Goal: Task Accomplishment & Management: Manage account settings

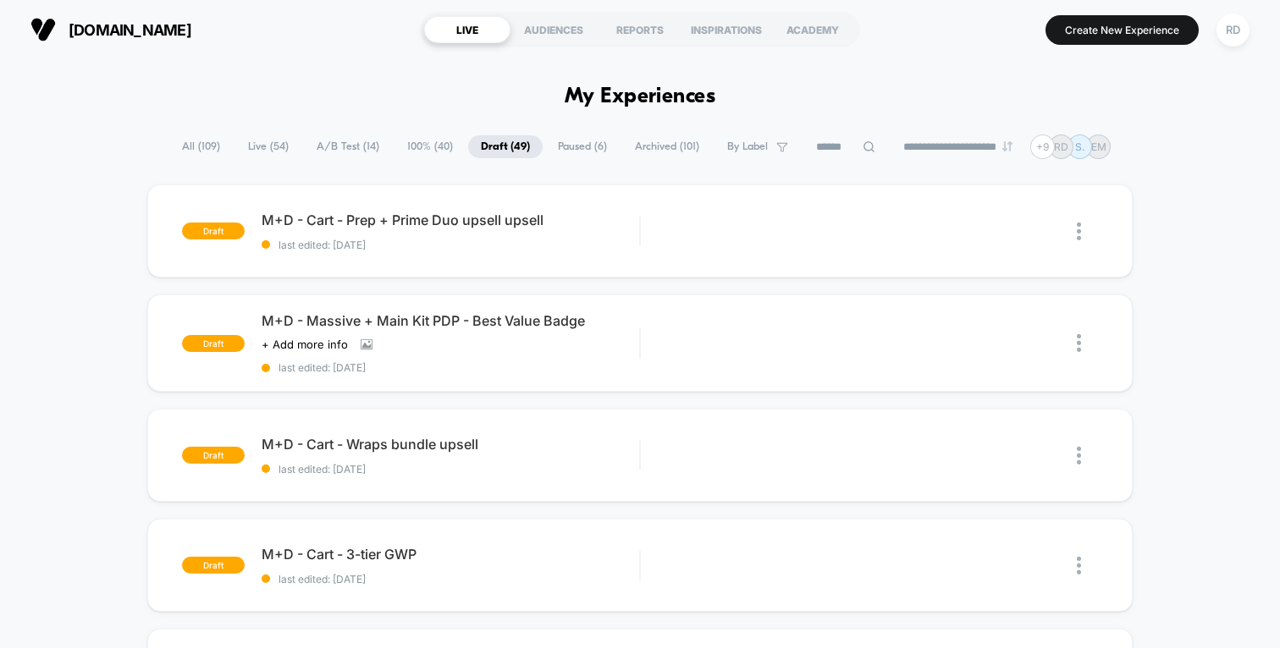
click at [191, 145] on span "All ( 109 )" at bounding box center [200, 146] width 63 height 23
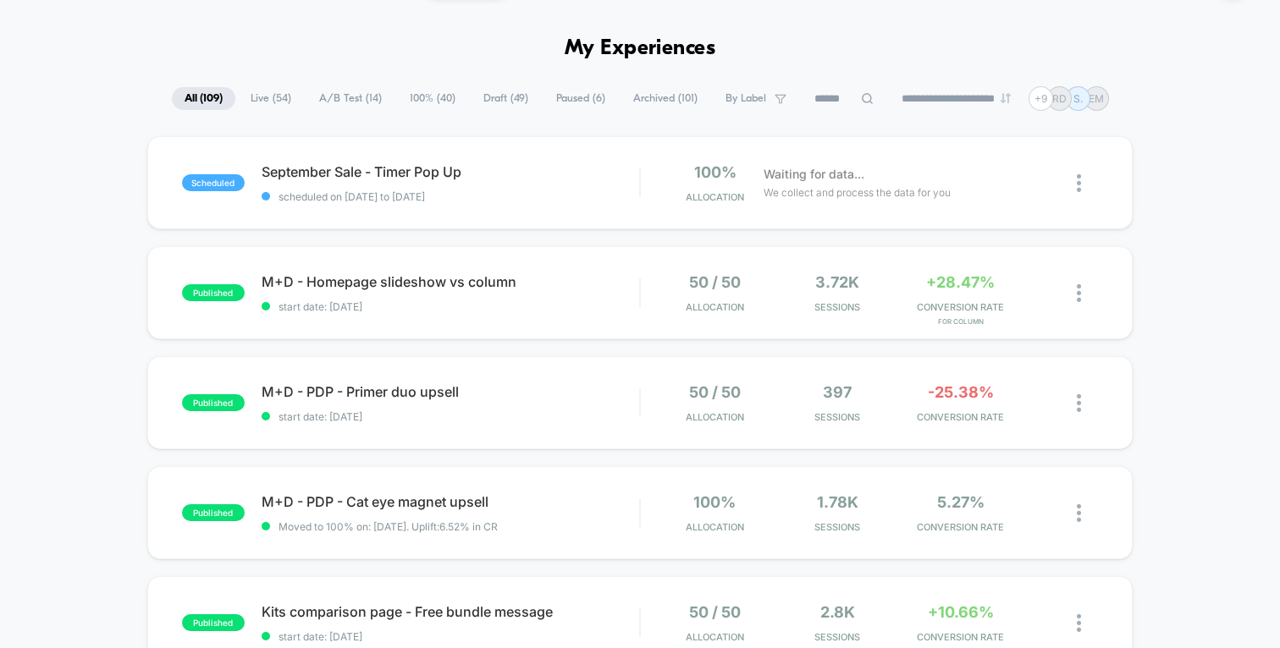
scroll to position [52, 0]
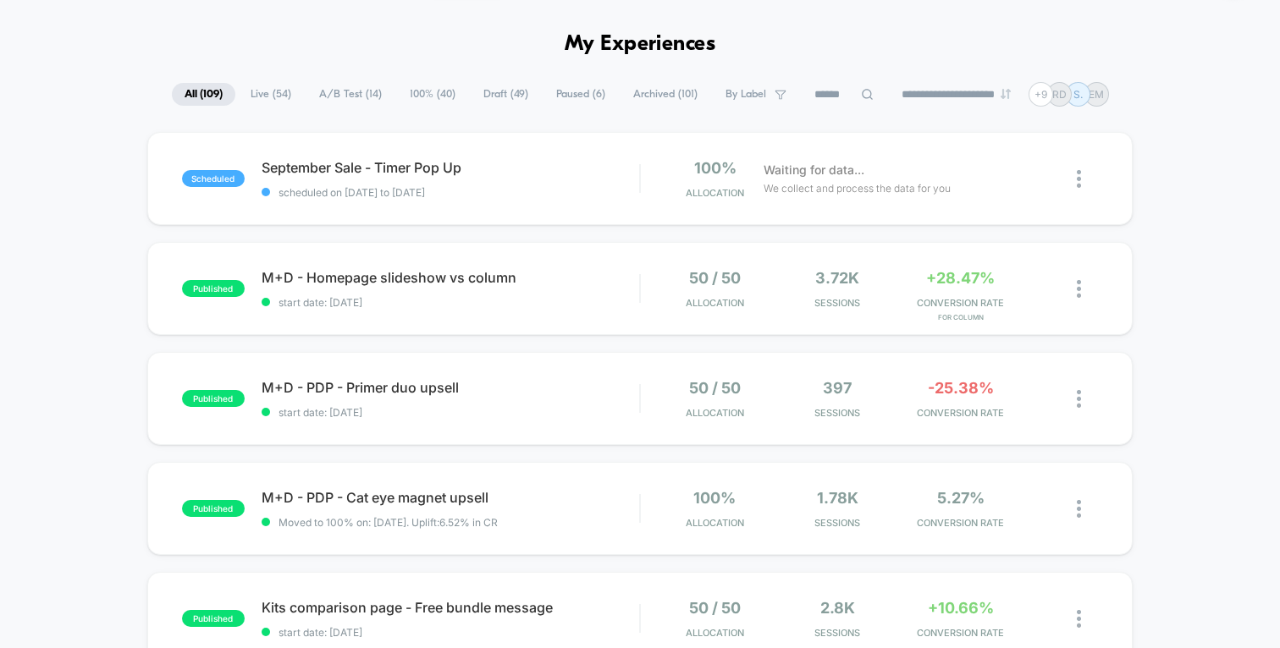
click at [457, 273] on span "M+D - Homepage slideshow vs column Click to edit experience details" at bounding box center [450, 277] width 377 height 17
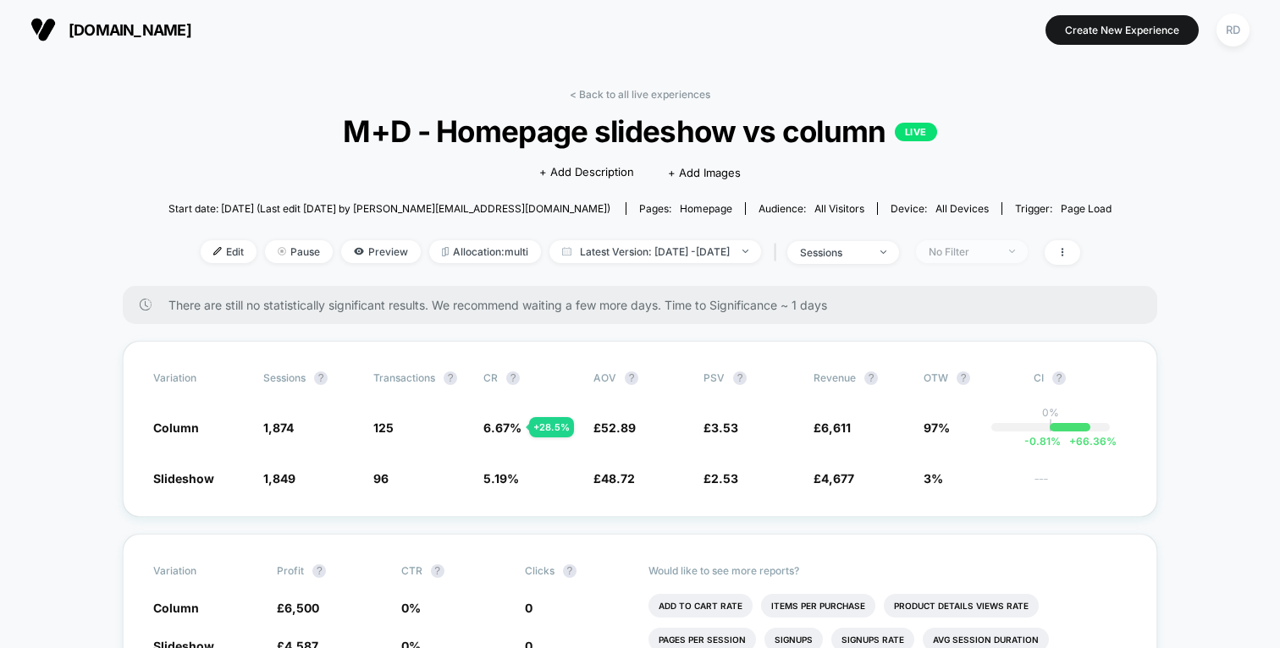
click at [996, 256] on div "No Filter" at bounding box center [962, 251] width 68 height 13
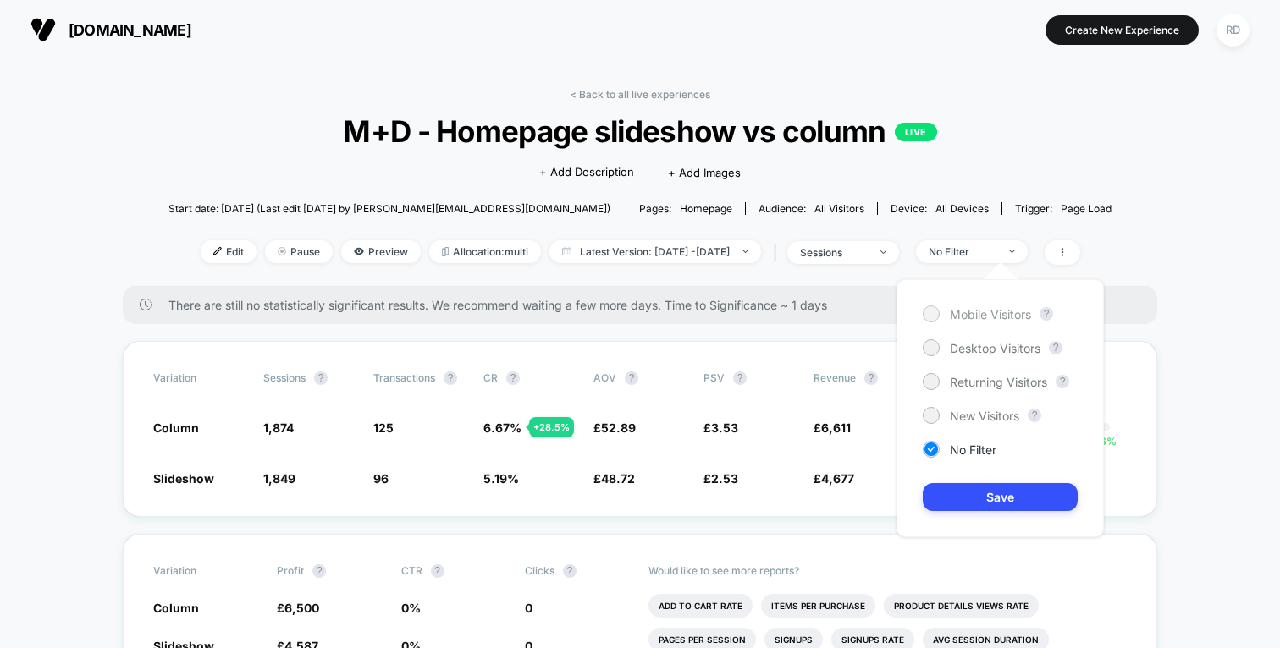
click at [974, 306] on div "Mobile Visitors" at bounding box center [977, 314] width 108 height 17
click at [1000, 494] on button "Save" at bounding box center [1000, 497] width 155 height 28
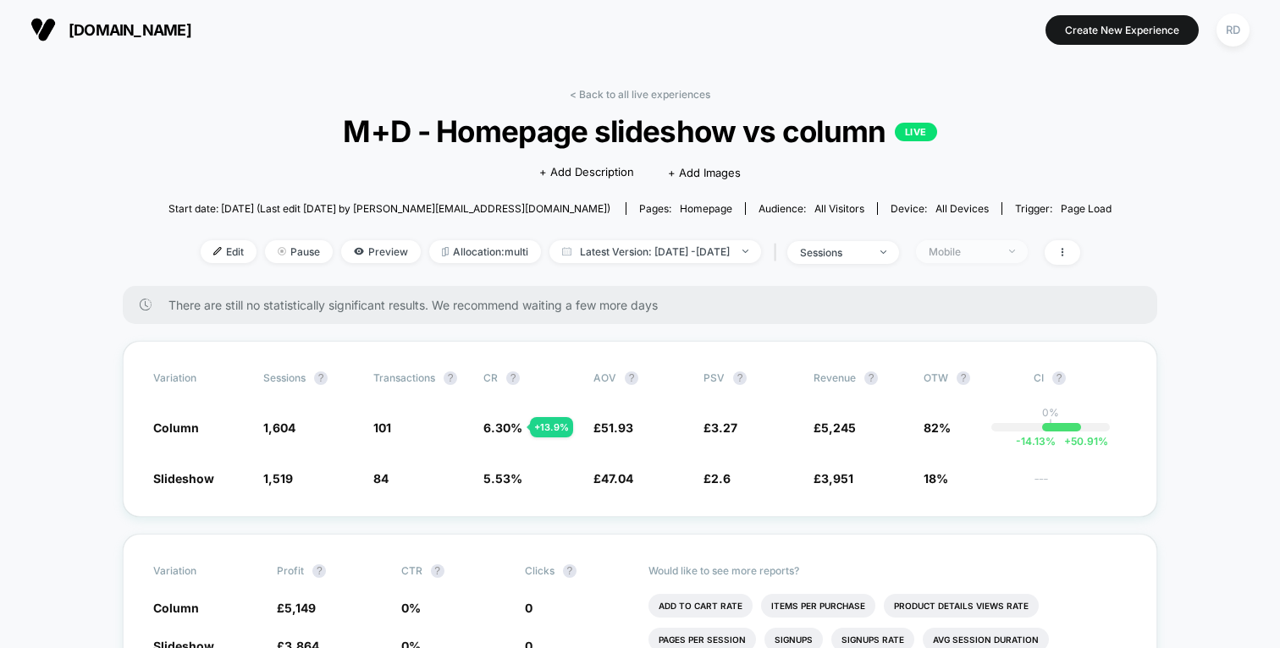
click at [996, 255] on div "Mobile" at bounding box center [962, 251] width 68 height 13
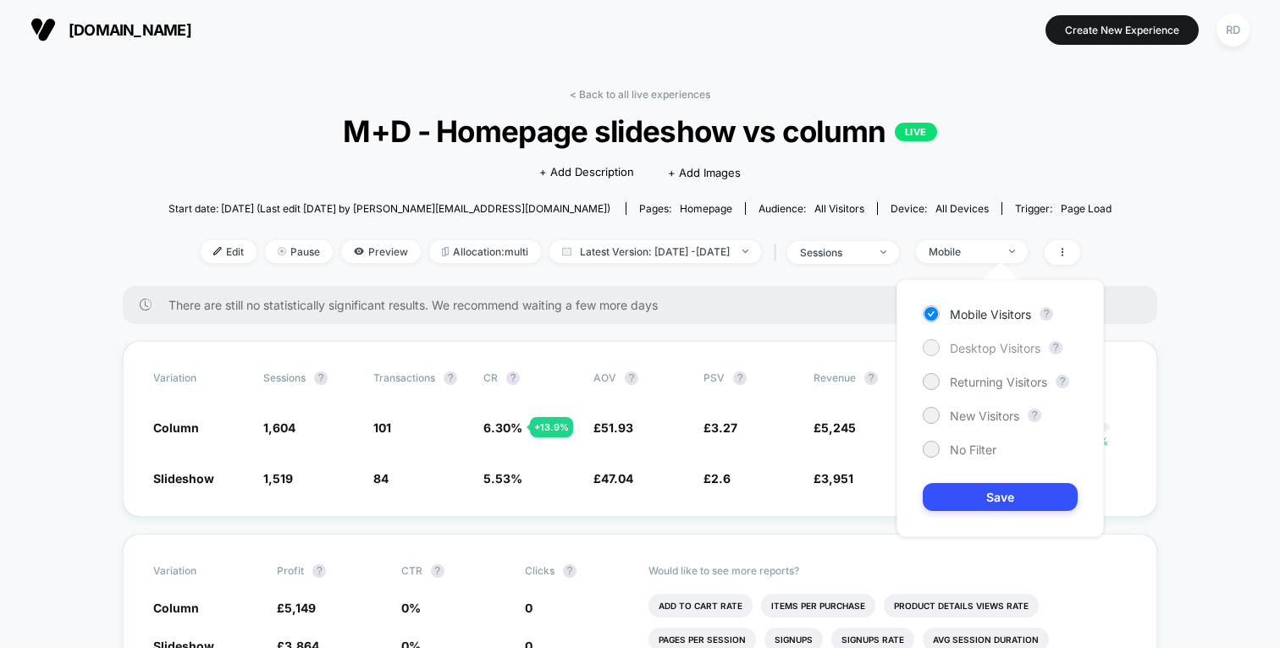
click at [984, 354] on span "Desktop Visitors" at bounding box center [995, 348] width 91 height 14
click at [995, 483] on button "Save" at bounding box center [1000, 497] width 155 height 28
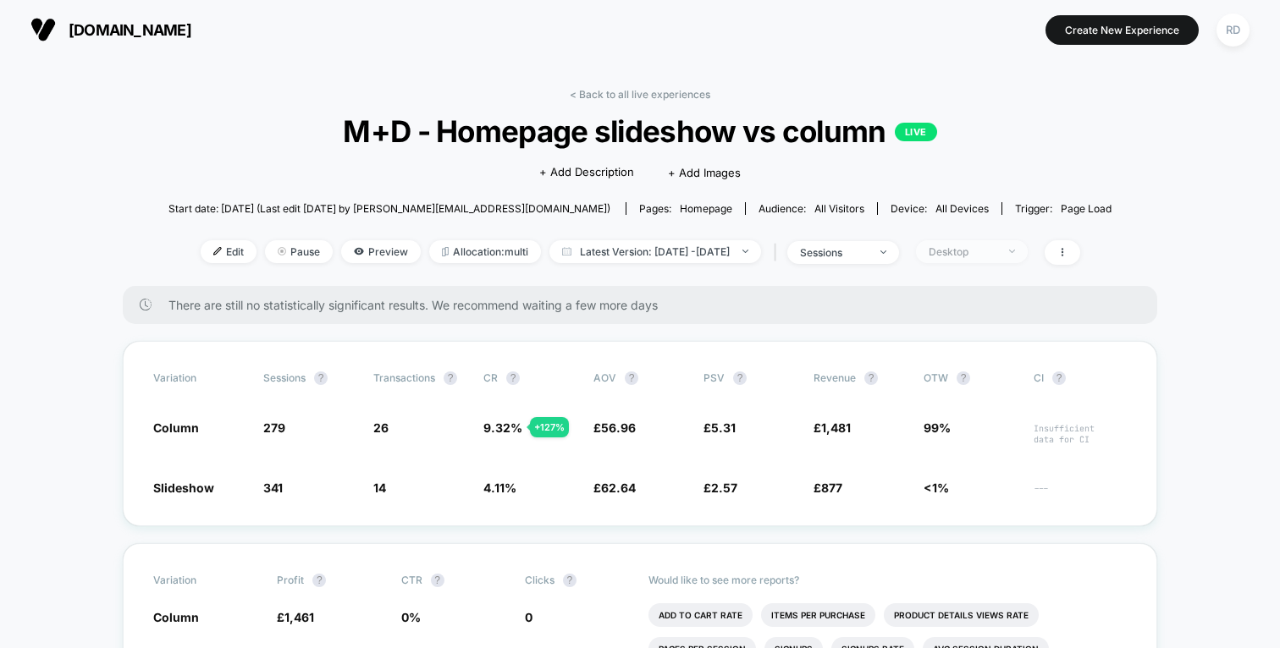
click at [1002, 260] on span "Desktop" at bounding box center [972, 251] width 112 height 23
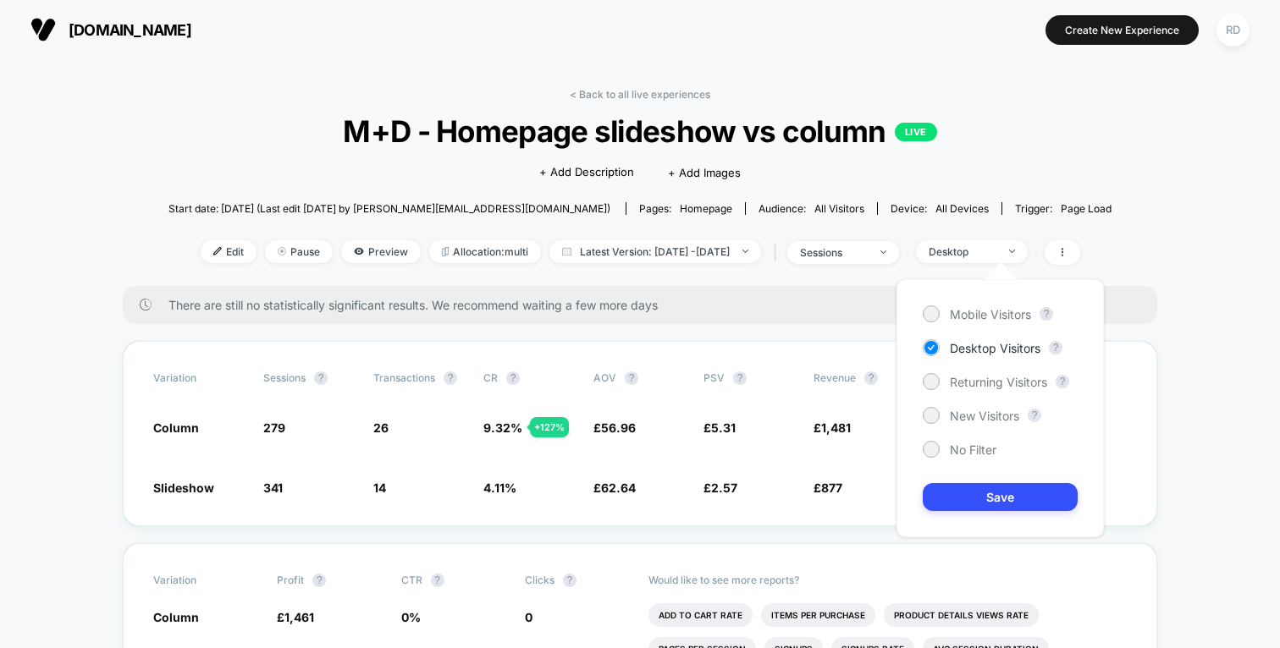
click at [989, 326] on div "Mobile Visitors ? Desktop Visitors ? Returning Visitors ? New Visitors ? No Fil…" at bounding box center [999, 408] width 207 height 258
click at [989, 315] on span "Mobile Visitors" at bounding box center [990, 314] width 81 height 14
click at [1000, 500] on button "Save" at bounding box center [1000, 497] width 155 height 28
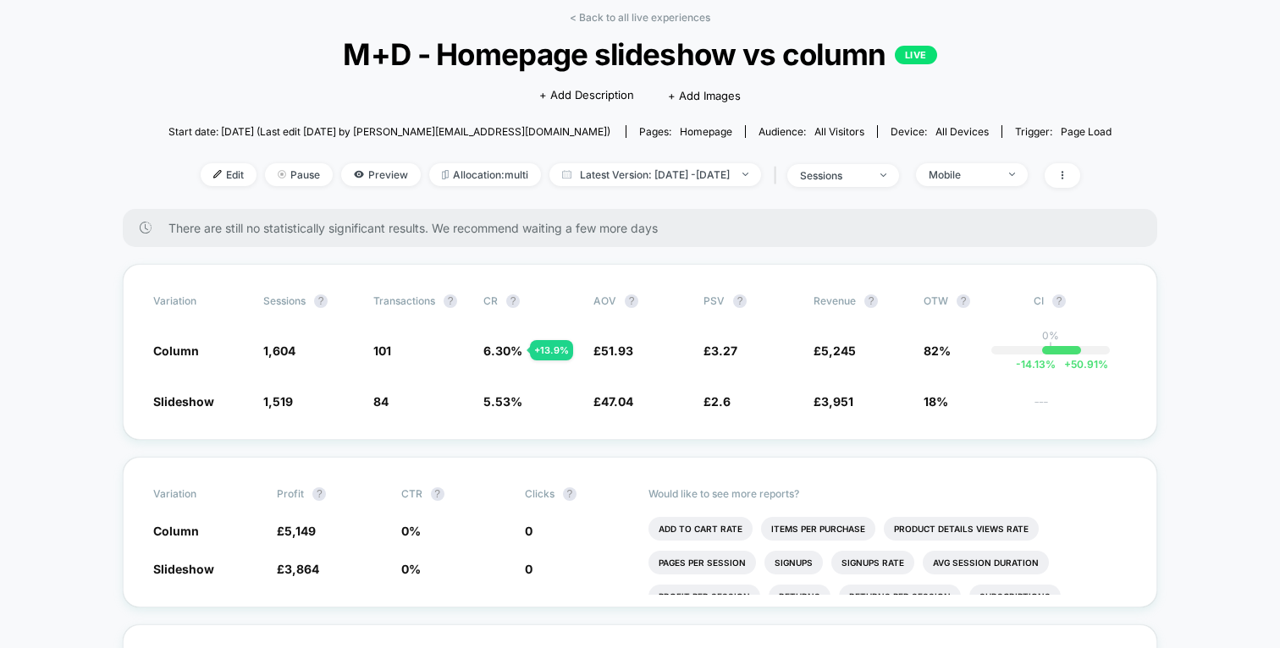
scroll to position [100, 0]
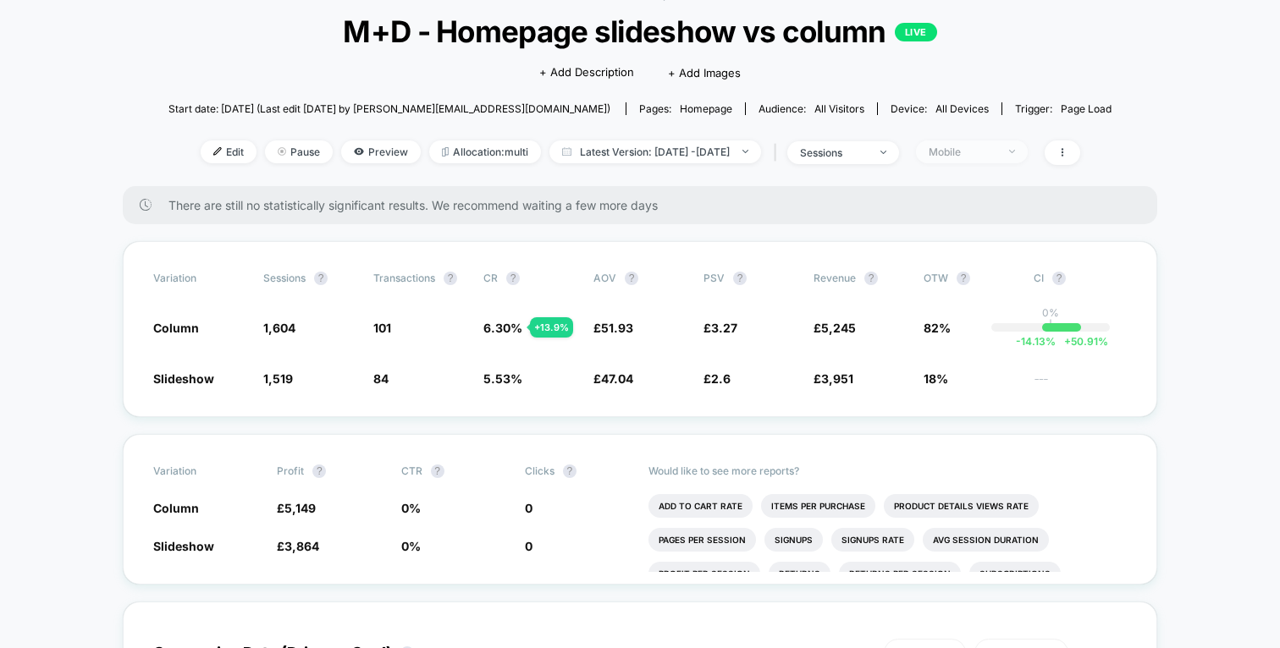
click at [996, 154] on div "Mobile" at bounding box center [962, 152] width 68 height 13
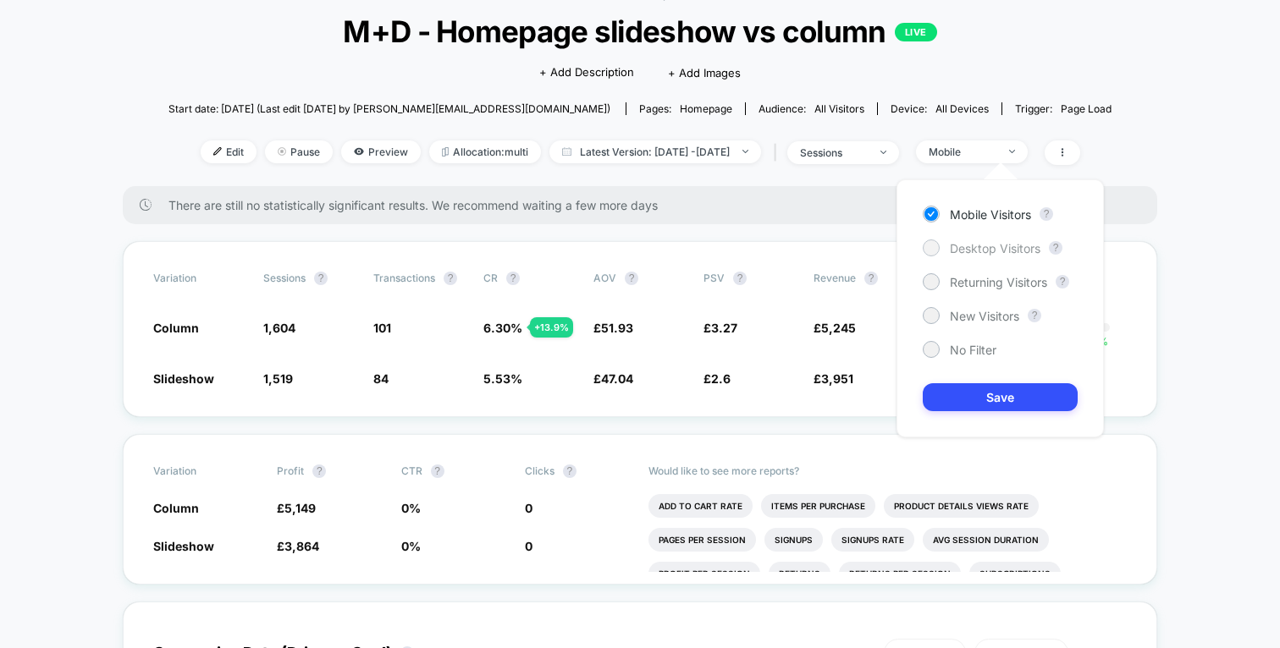
click at [987, 242] on span "Desktop Visitors" at bounding box center [995, 248] width 91 height 14
click at [1007, 390] on button "Save" at bounding box center [1000, 397] width 155 height 28
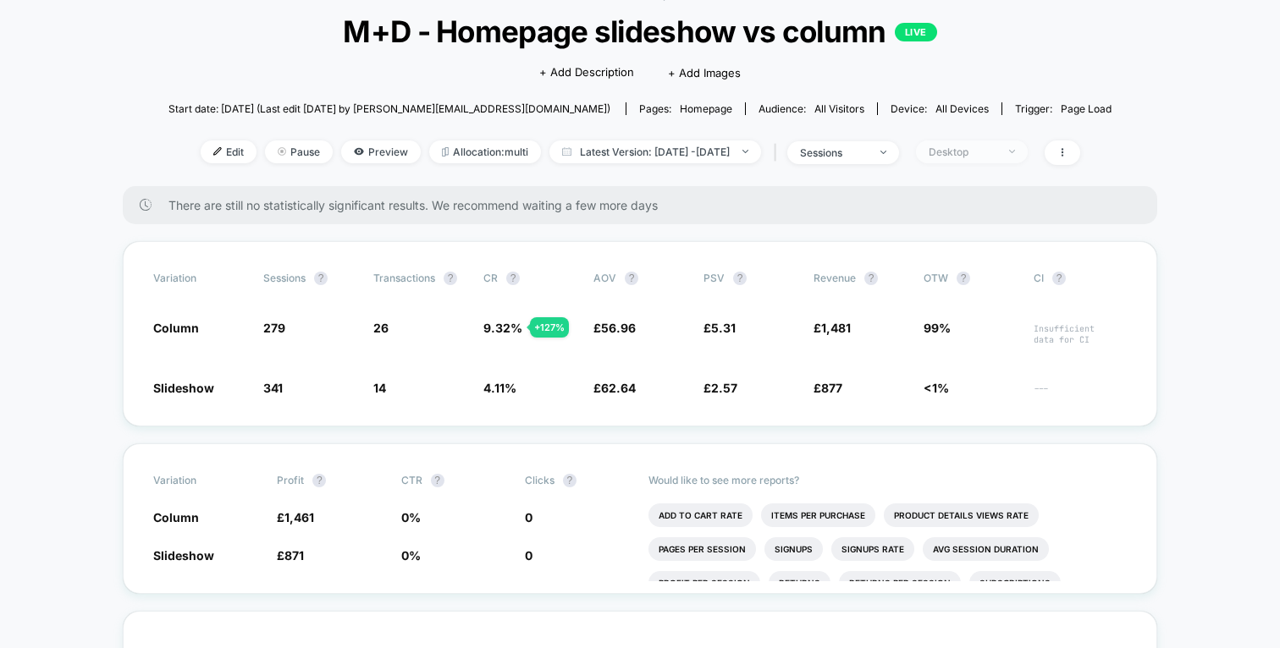
click at [996, 149] on div "Desktop" at bounding box center [962, 152] width 68 height 13
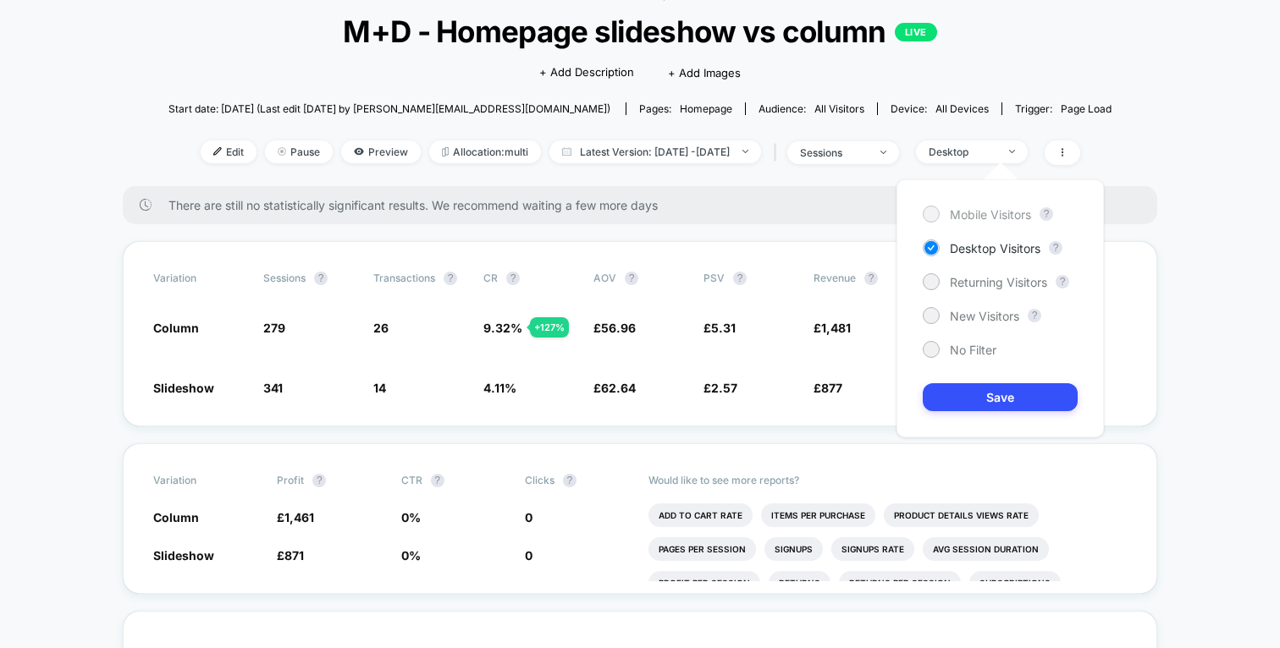
click at [992, 207] on span "Mobile Visitors" at bounding box center [990, 214] width 81 height 14
click at [996, 279] on span "Returning Visitors" at bounding box center [998, 282] width 97 height 14
click at [994, 392] on button "Save" at bounding box center [1000, 397] width 155 height 28
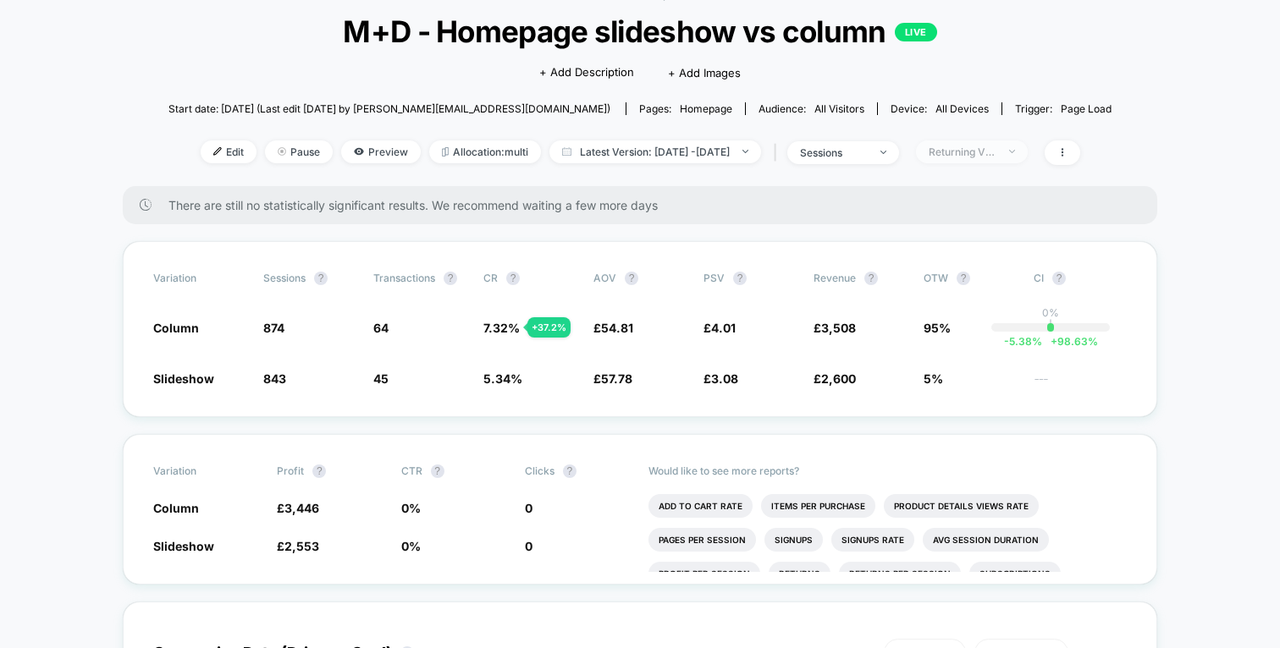
click at [996, 152] on div "Returning Visitors" at bounding box center [962, 152] width 68 height 13
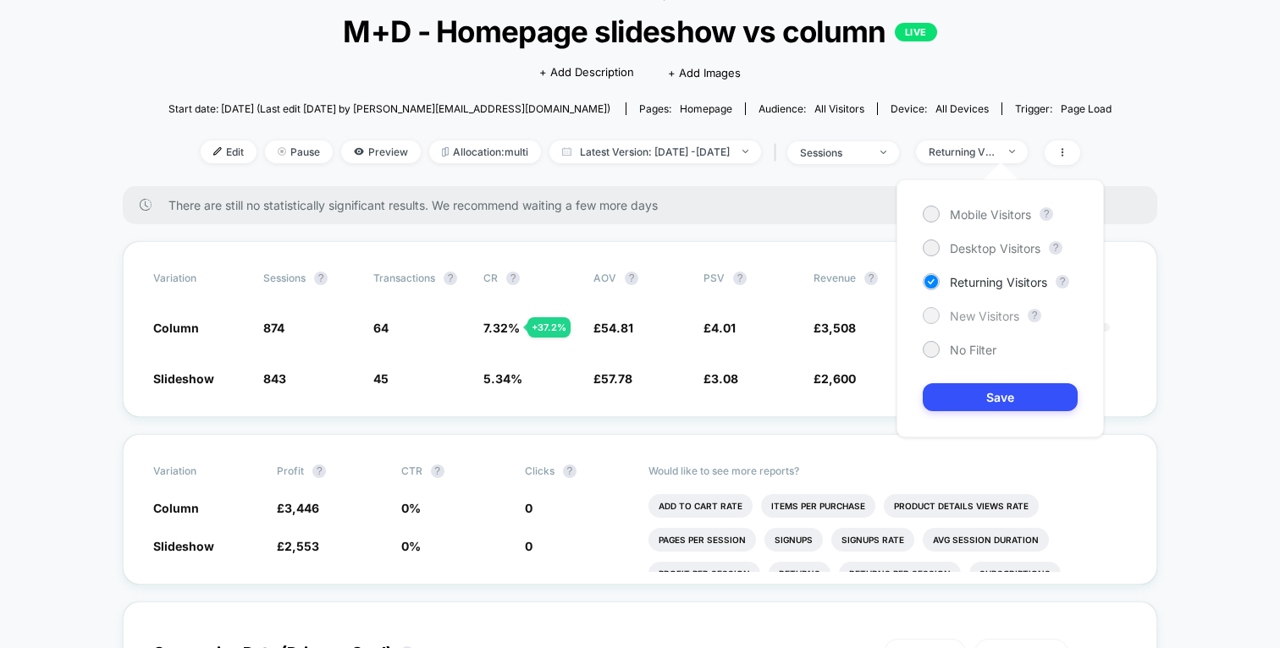
click at [987, 315] on span "New Visitors" at bounding box center [984, 316] width 69 height 14
click at [1003, 385] on button "Save" at bounding box center [1000, 397] width 155 height 28
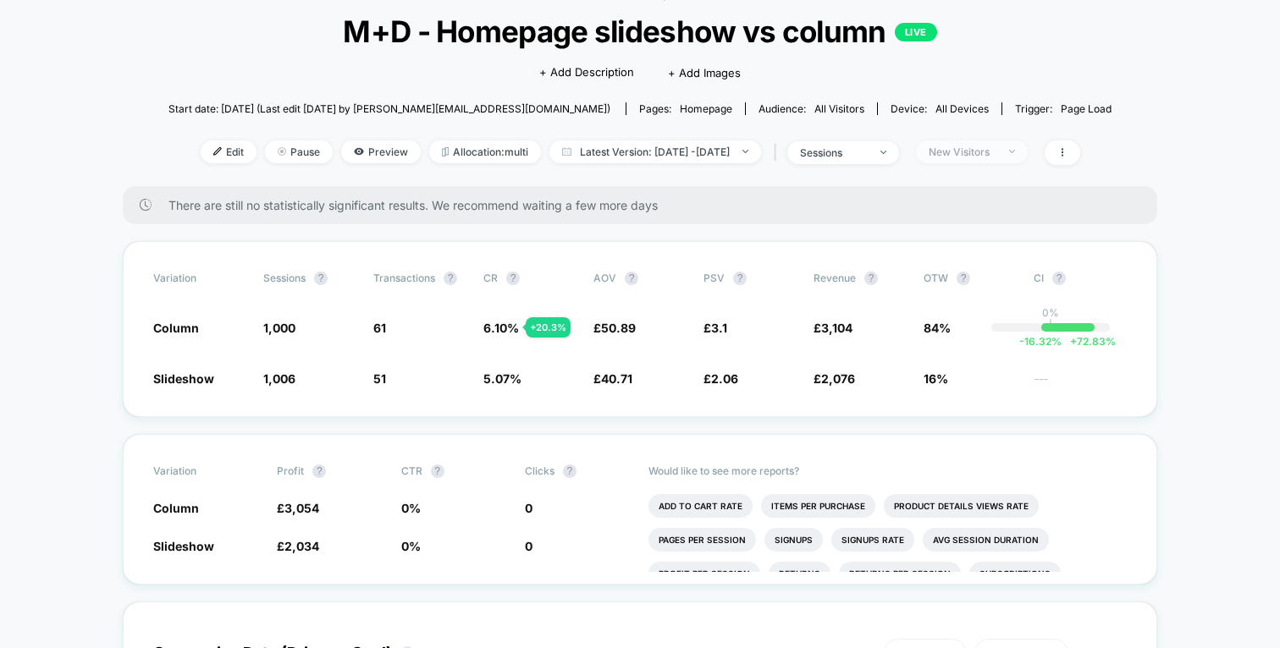
click at [996, 148] on div "New Visitors" at bounding box center [962, 152] width 68 height 13
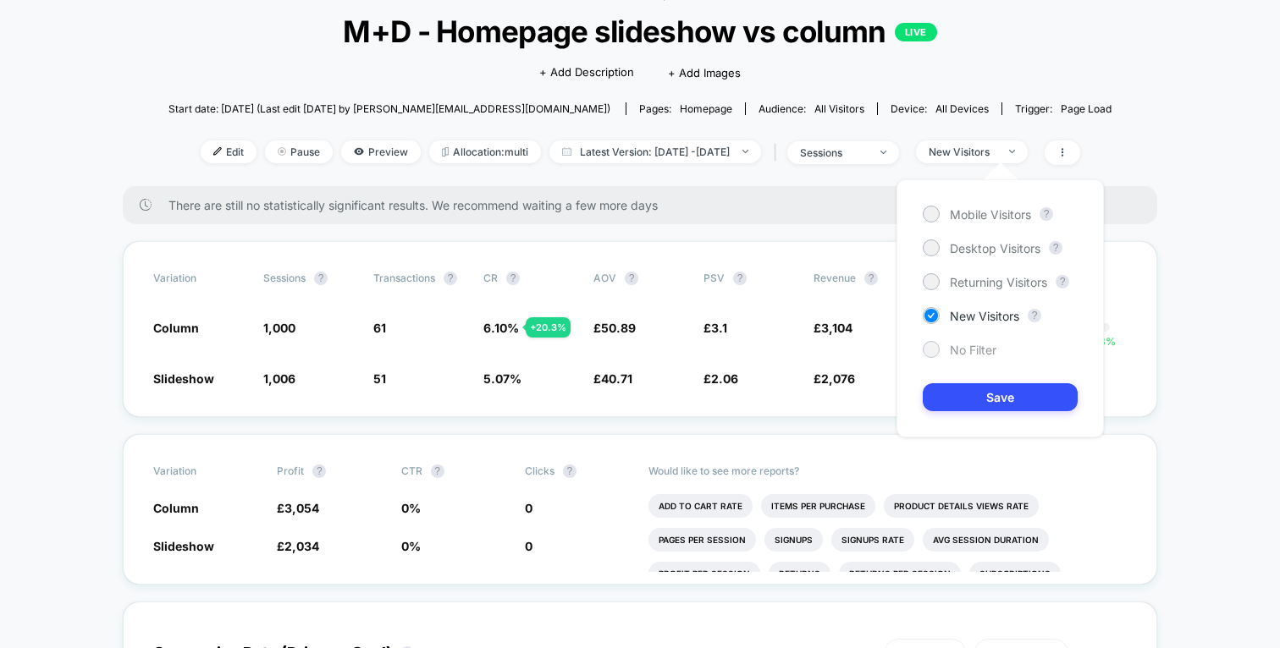
click at [981, 341] on div "No Filter" at bounding box center [960, 349] width 74 height 17
click at [1002, 400] on button "Save" at bounding box center [1000, 397] width 155 height 28
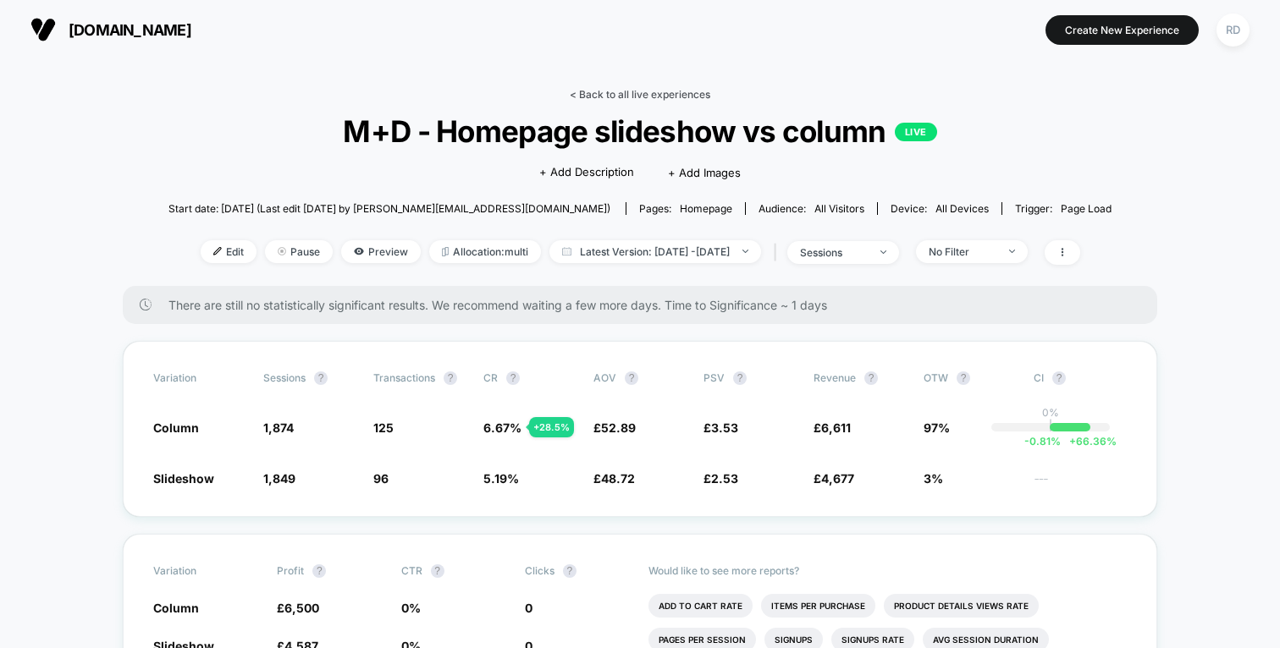
click at [601, 98] on link "< Back to all live experiences" at bounding box center [640, 94] width 141 height 13
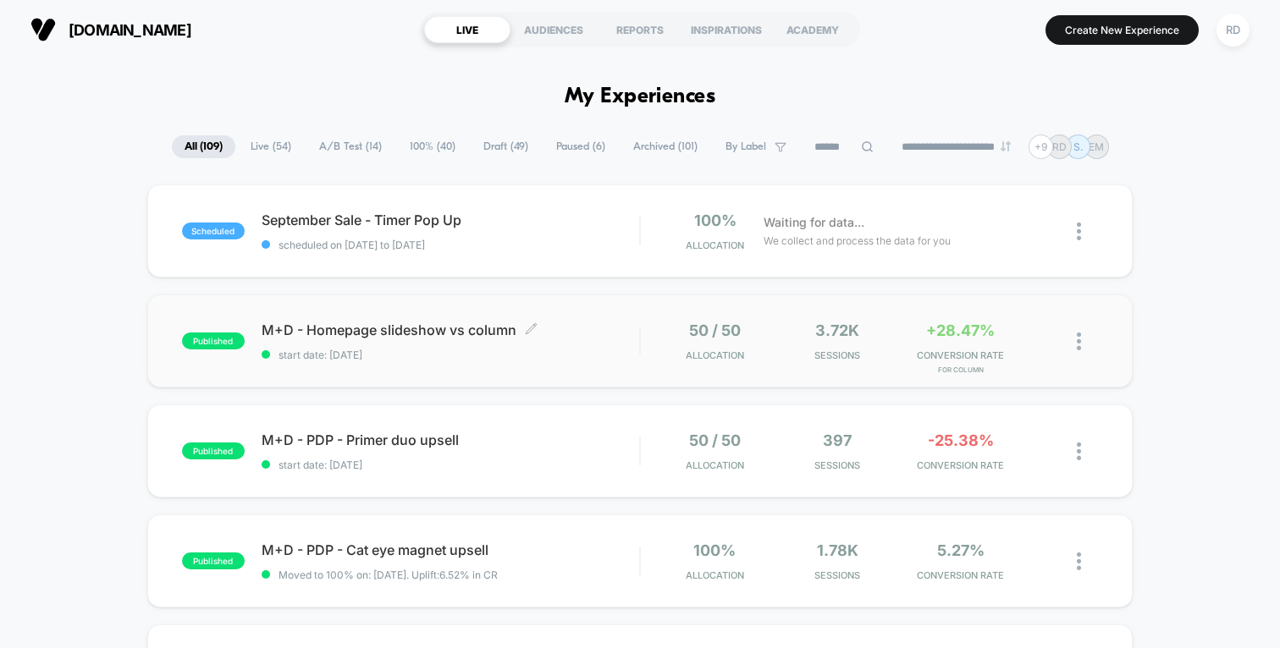
click at [377, 324] on span "M+D - Homepage slideshow vs column Click to edit experience details" at bounding box center [450, 330] width 377 height 17
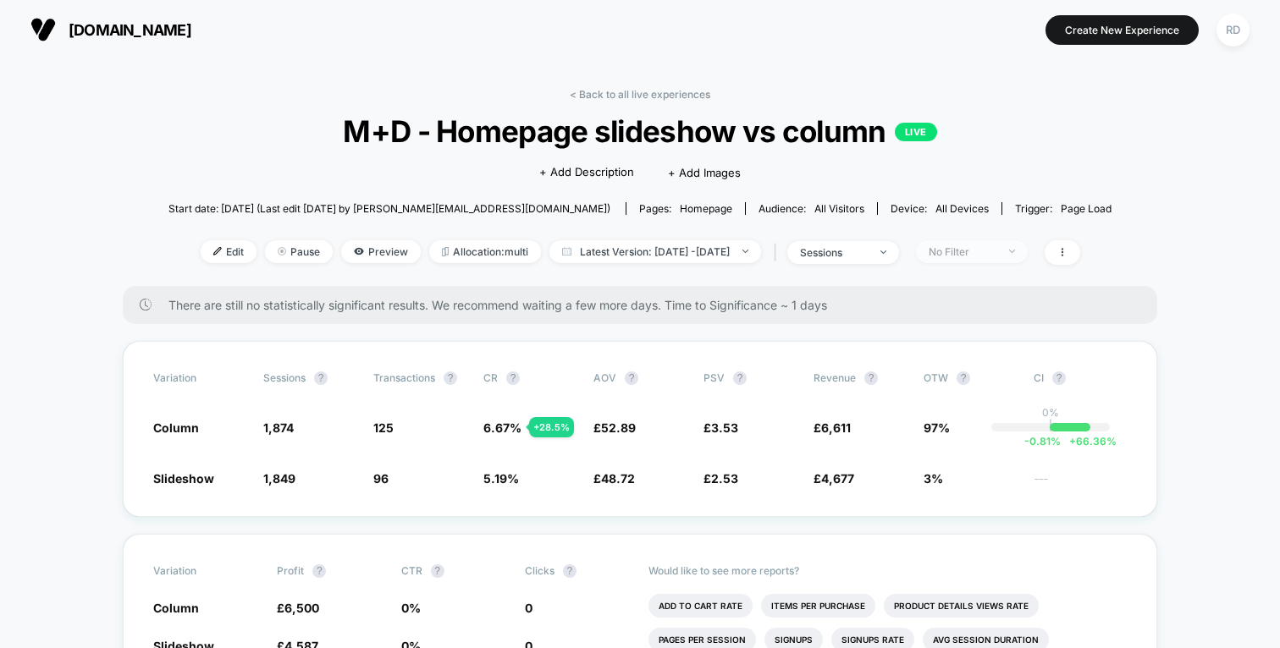
click at [996, 254] on div "No Filter" at bounding box center [962, 251] width 68 height 13
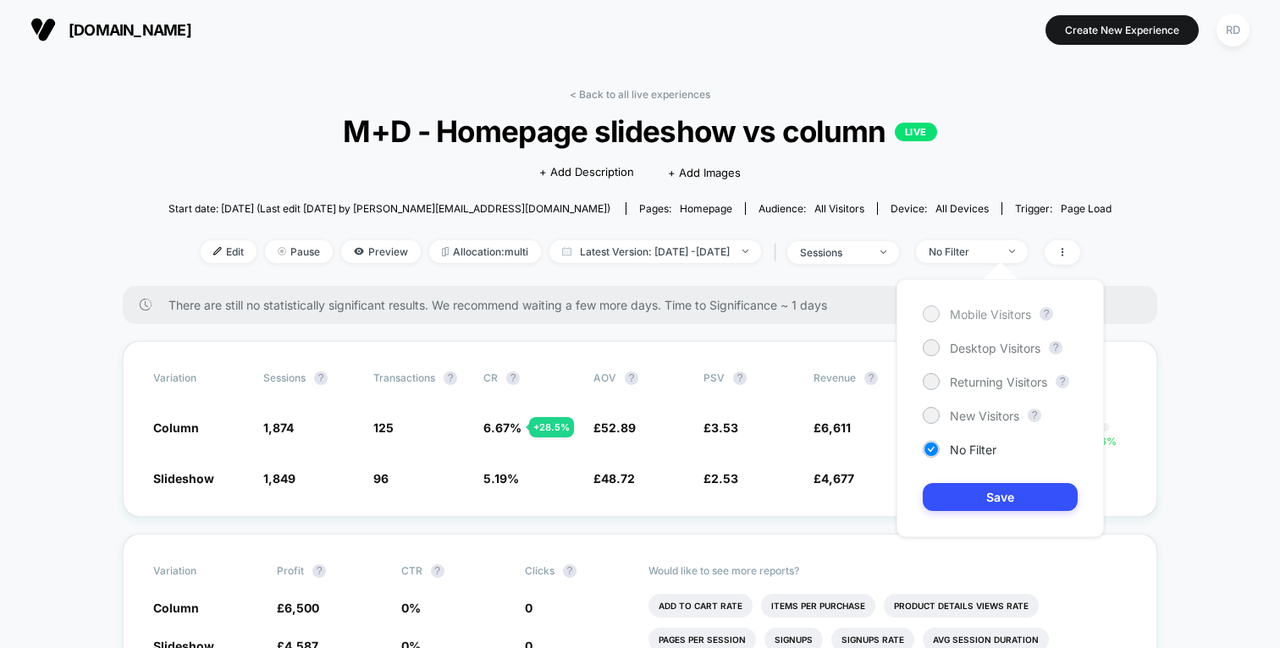
click at [997, 317] on span "Mobile Visitors" at bounding box center [990, 314] width 81 height 14
click at [990, 493] on button "Save" at bounding box center [1000, 497] width 155 height 28
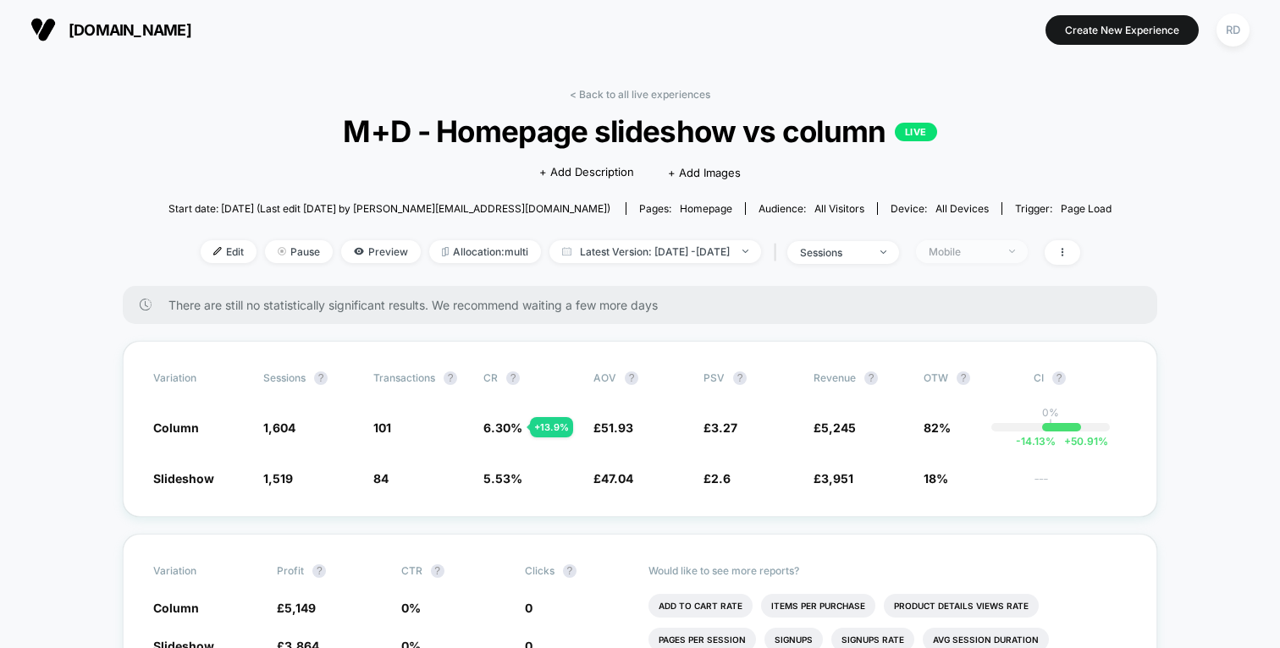
click at [996, 248] on div "Mobile" at bounding box center [962, 251] width 68 height 13
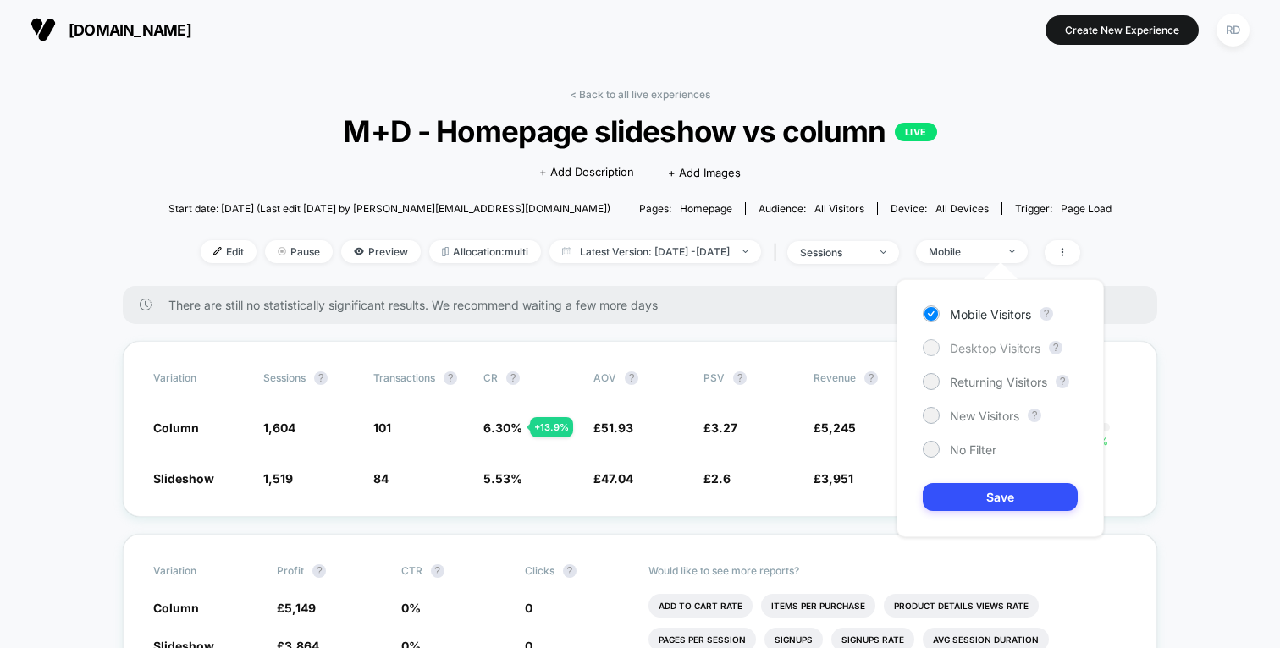
click at [977, 347] on span "Desktop Visitors" at bounding box center [995, 348] width 91 height 14
click at [1003, 478] on div "Mobile Visitors ? Desktop Visitors ? Returning Visitors ? New Visitors ? No Fil…" at bounding box center [999, 408] width 207 height 258
click at [1003, 495] on button "Save" at bounding box center [1000, 497] width 155 height 28
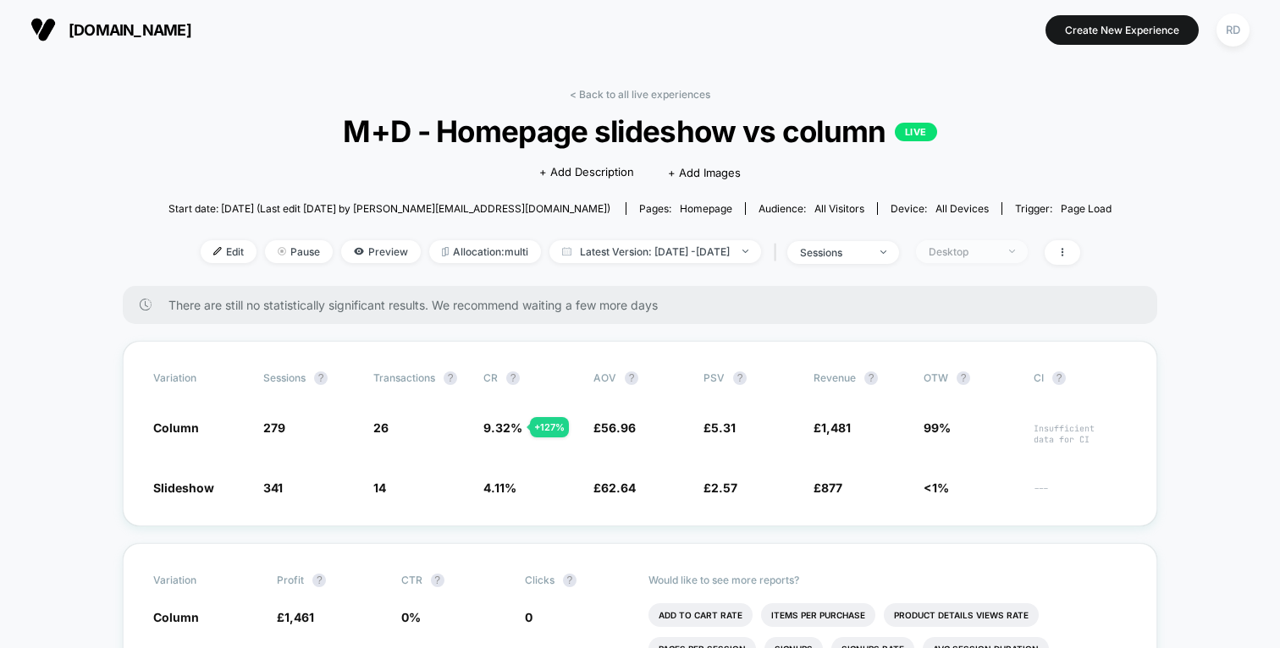
click at [996, 252] on div "Desktop" at bounding box center [962, 251] width 68 height 13
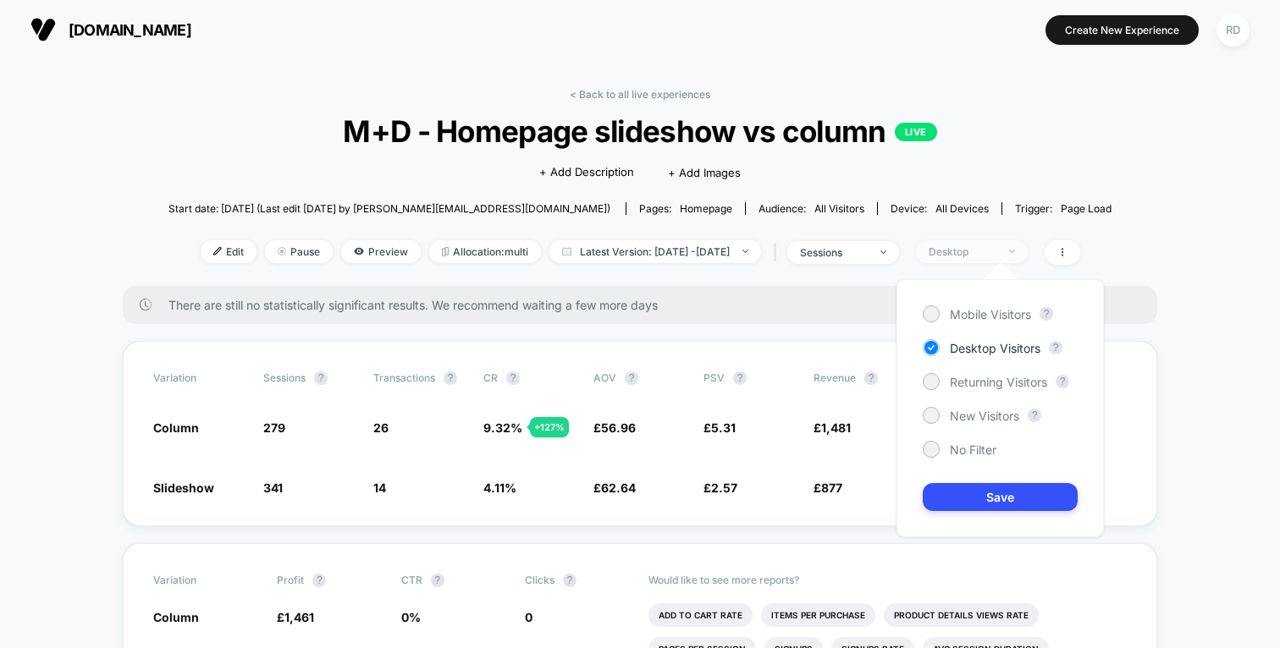
click at [996, 252] on div "Desktop" at bounding box center [962, 251] width 68 height 13
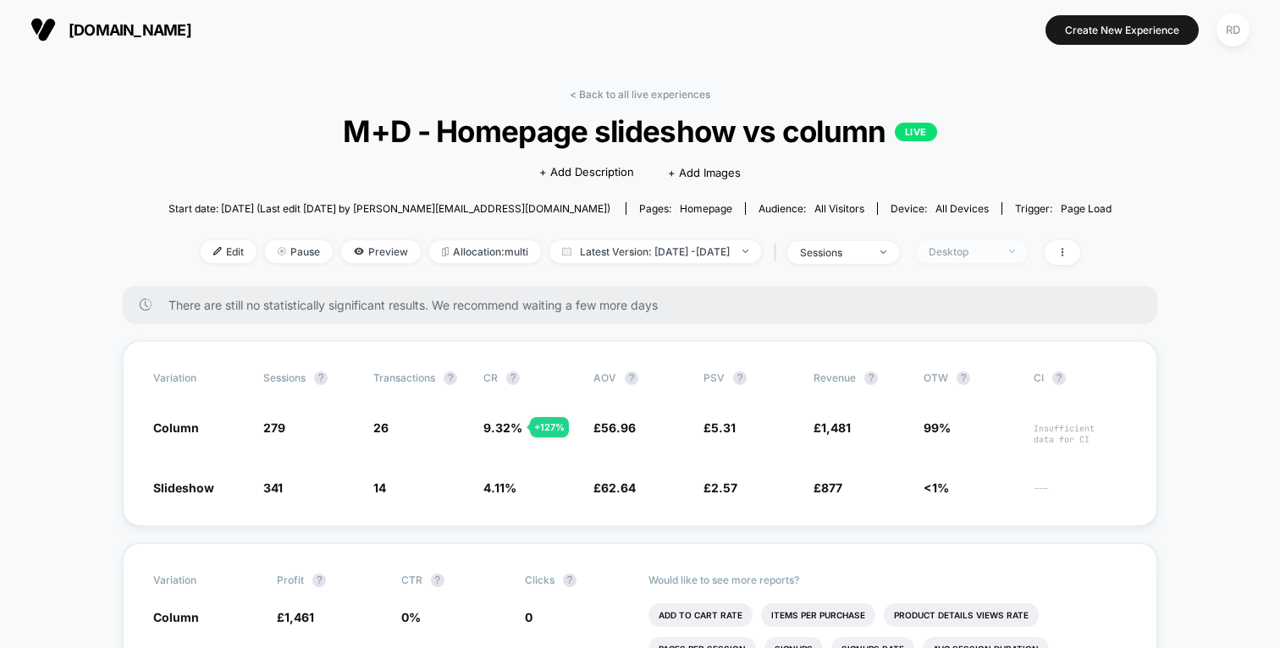
click at [996, 252] on div "Desktop" at bounding box center [962, 251] width 68 height 13
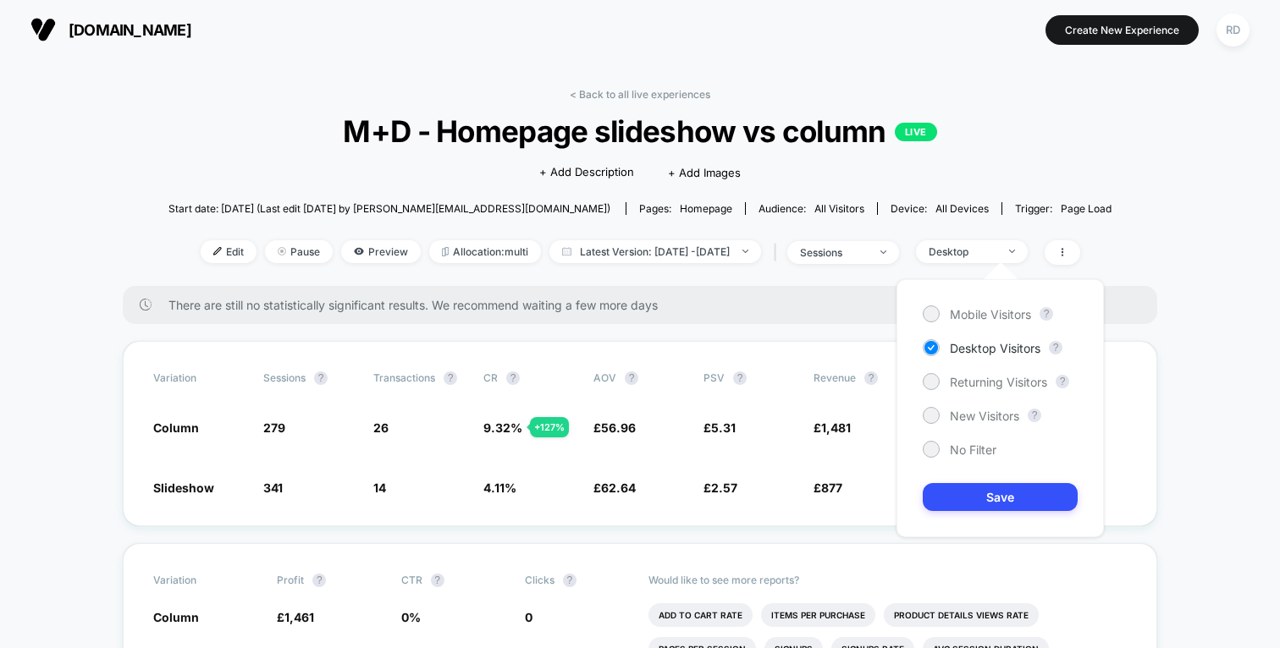
click at [999, 299] on div "Mobile Visitors ? Desktop Visitors ? Returning Visitors ? New Visitors ? No Fil…" at bounding box center [999, 408] width 207 height 258
click at [996, 315] on span "Mobile Visitors" at bounding box center [990, 314] width 81 height 14
click at [1007, 493] on button "Save" at bounding box center [1000, 497] width 155 height 28
